Goal: Information Seeking & Learning: Learn about a topic

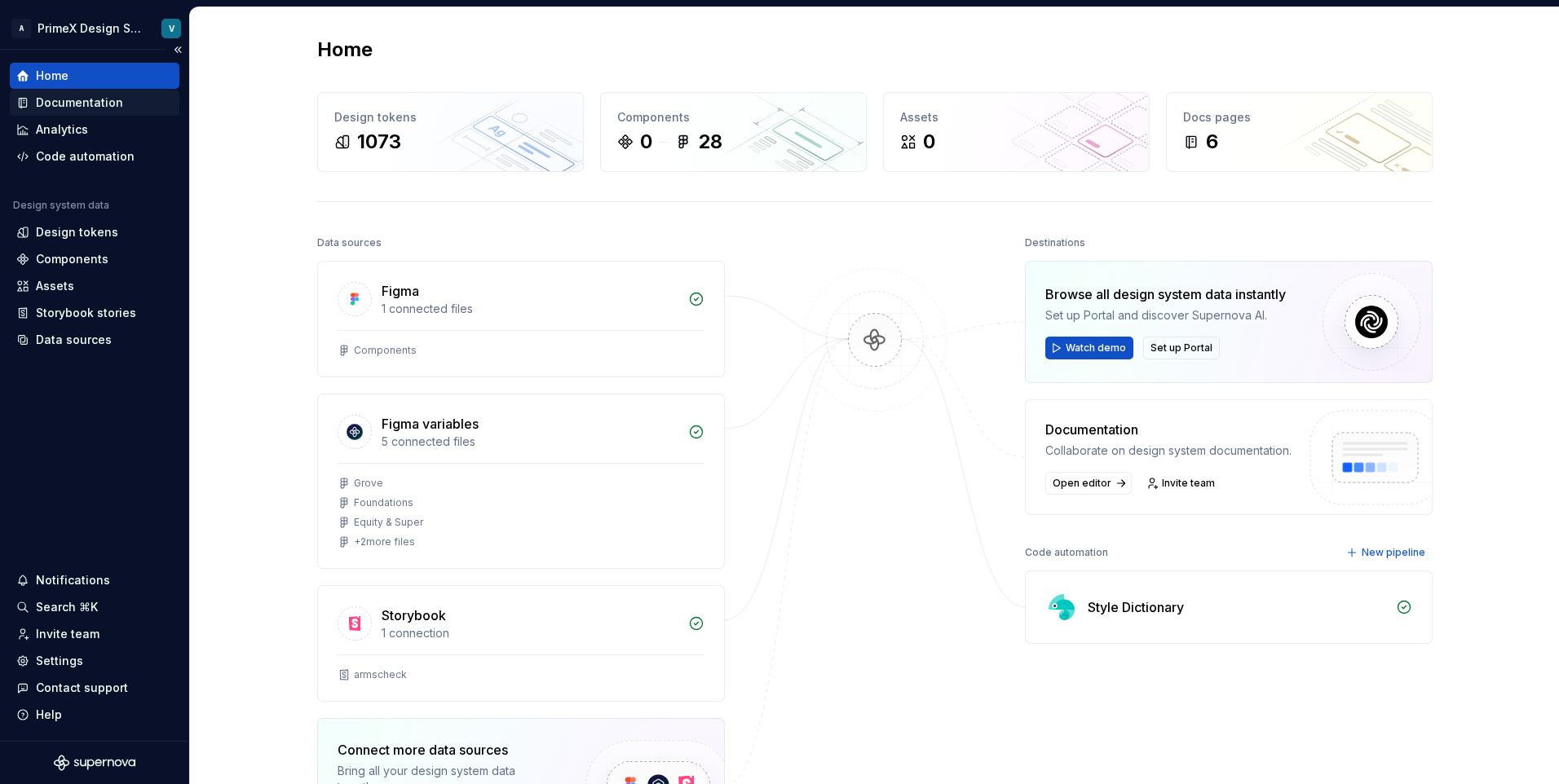
click at [72, 101] on div "Documentation" at bounding box center [79, 102] width 87 height 16
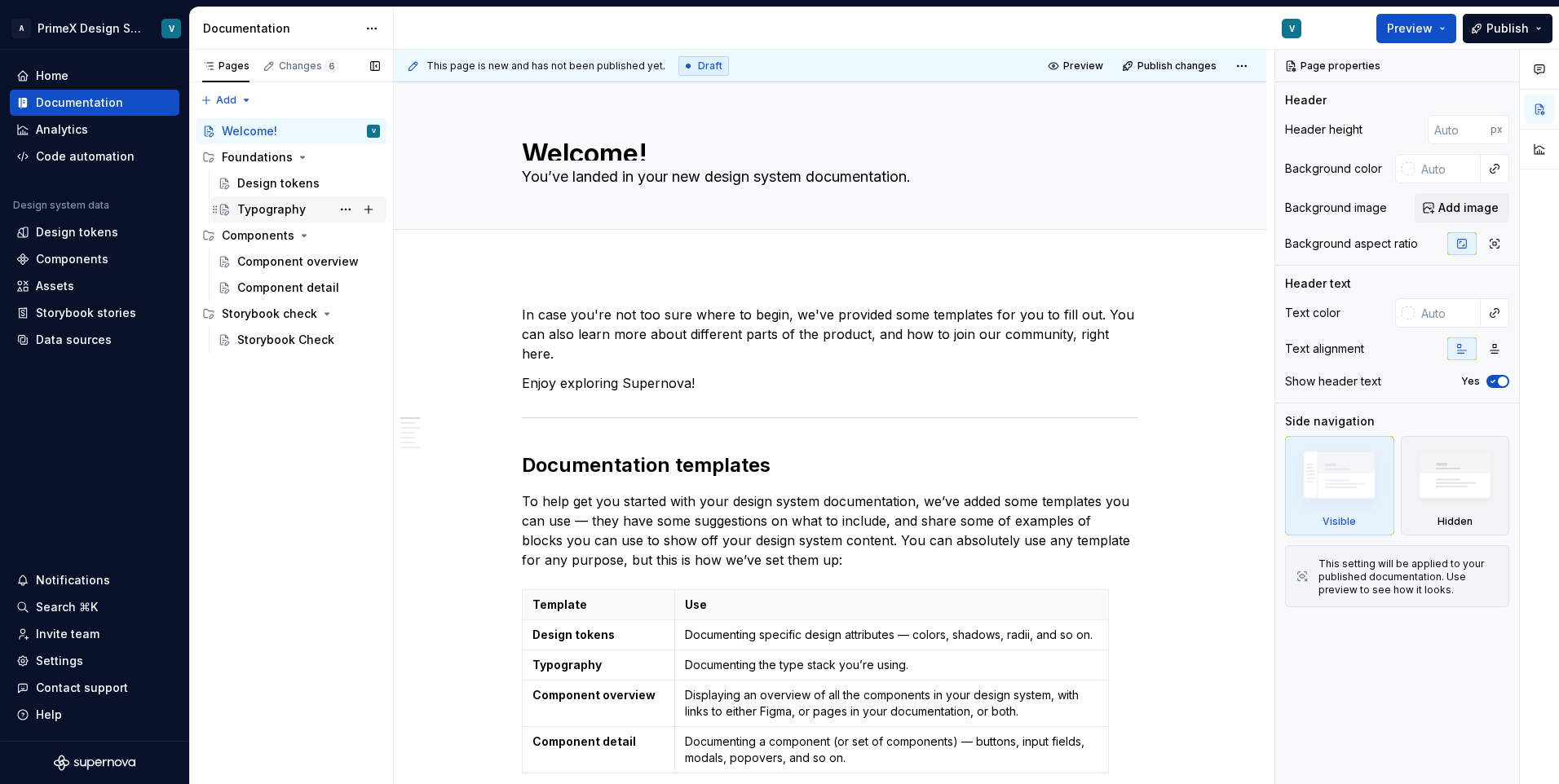
click at [272, 208] on div "Typography" at bounding box center [271, 209] width 69 height 16
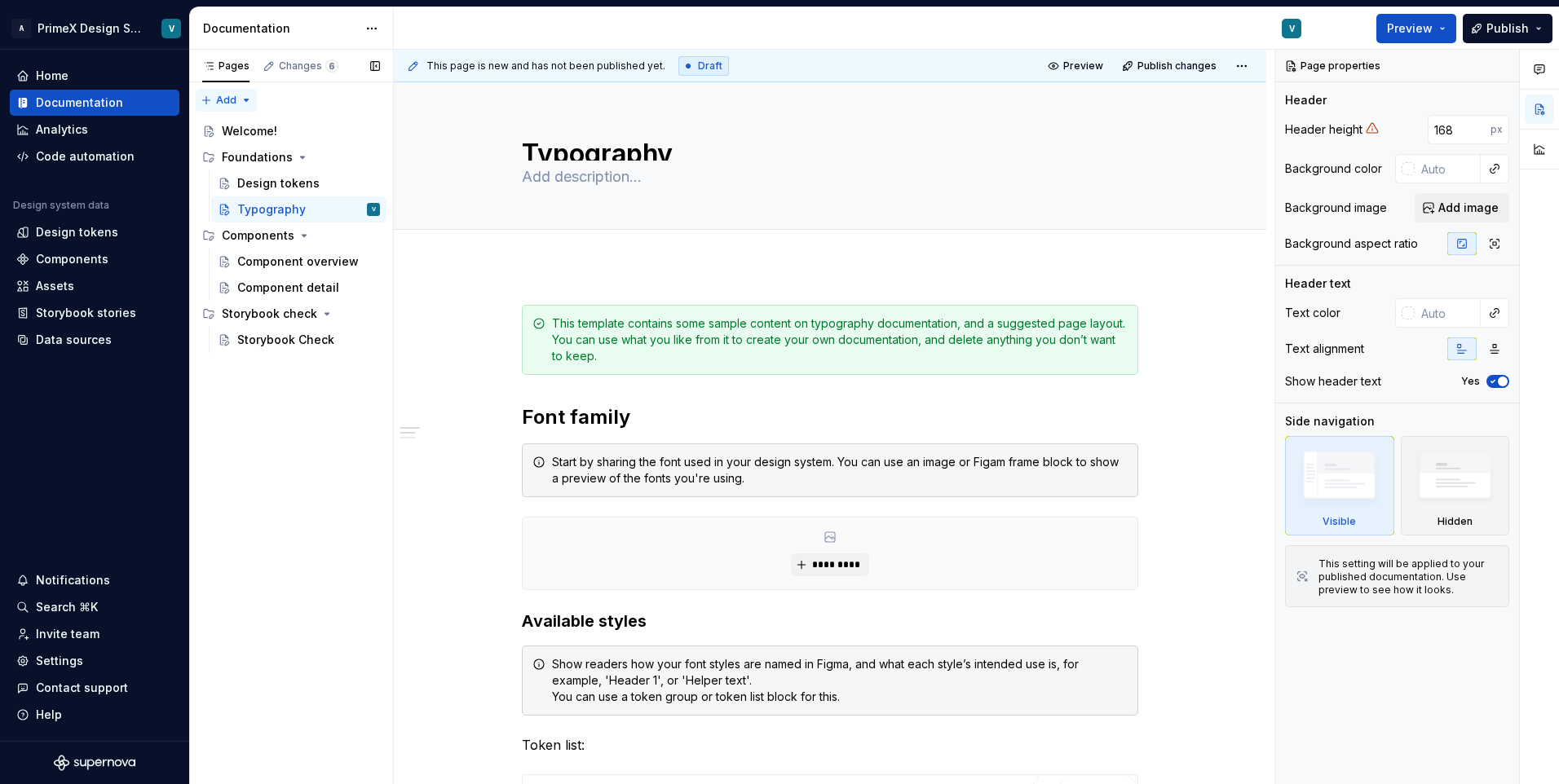
click at [249, 105] on div "Pages Changes 6 Add Accessibility guide for tree Page tree. Navigate the tree w…" at bounding box center [291, 417] width 204 height 735
click at [344, 464] on div "Pages Changes 6 Add Accessibility guide for tree Page tree. Navigate the tree w…" at bounding box center [291, 417] width 204 height 735
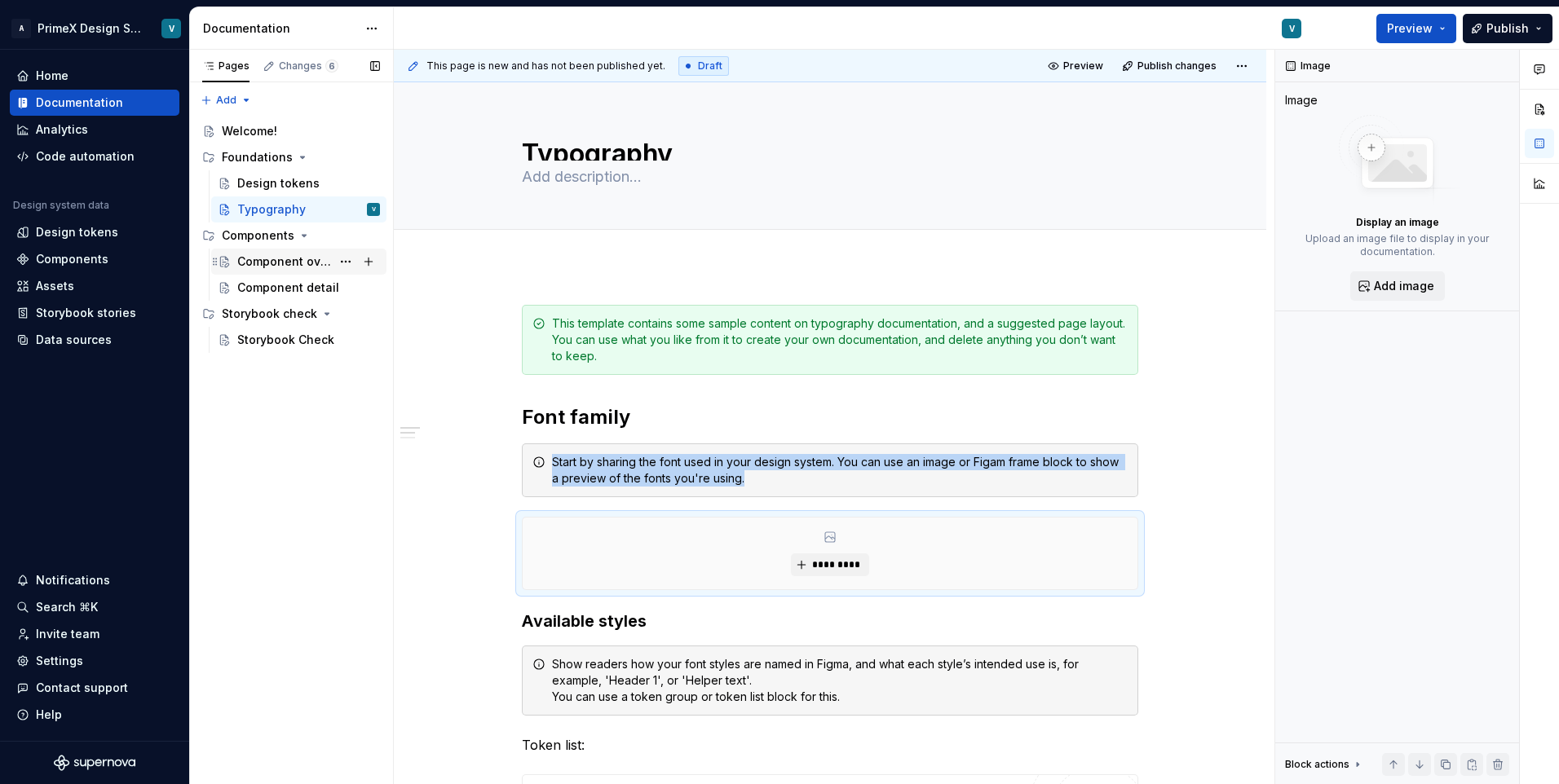
click at [273, 263] on div "Component overview" at bounding box center [283, 261] width 93 height 16
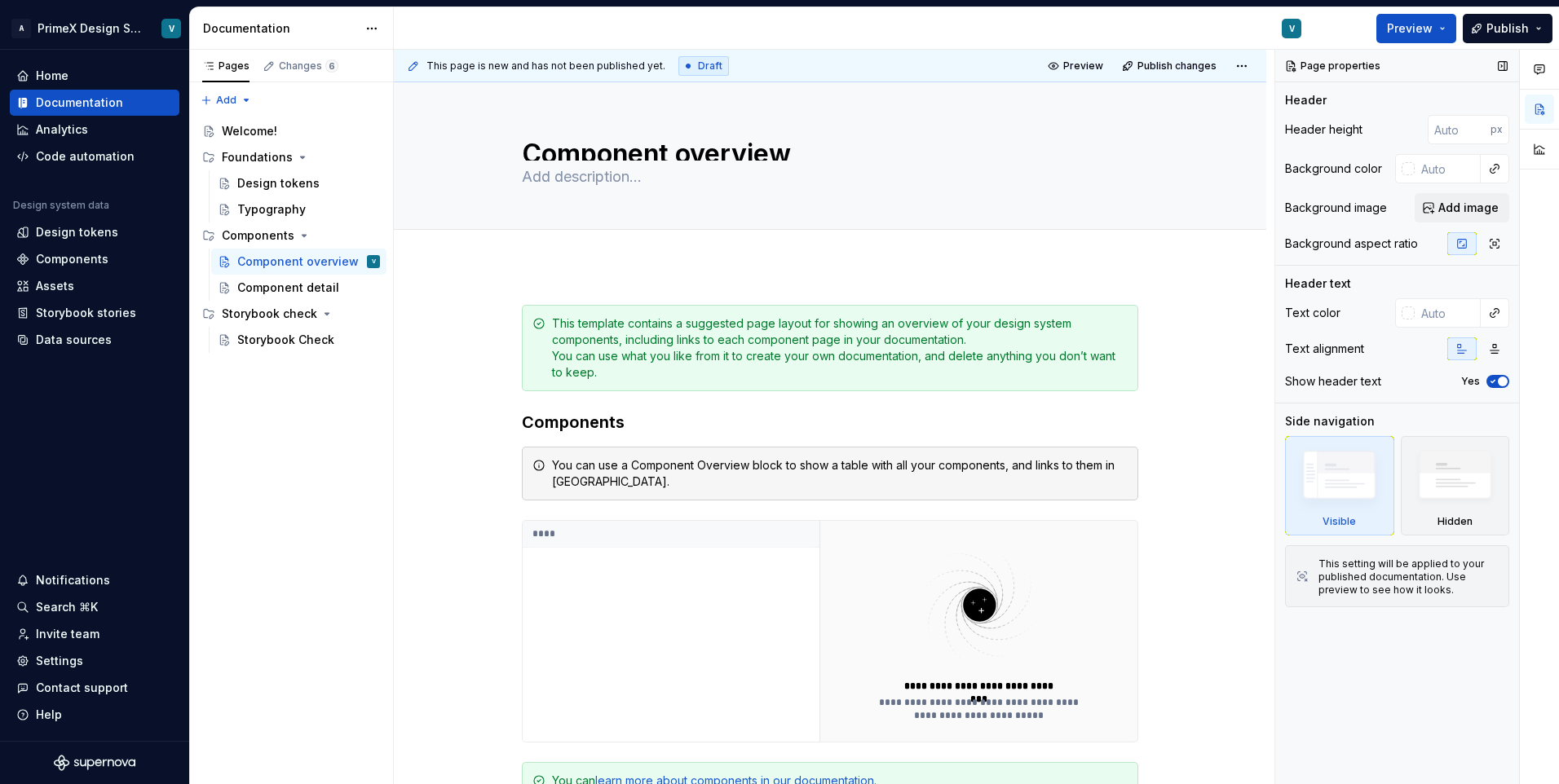
type textarea "*"
